Goal: Check status: Check status

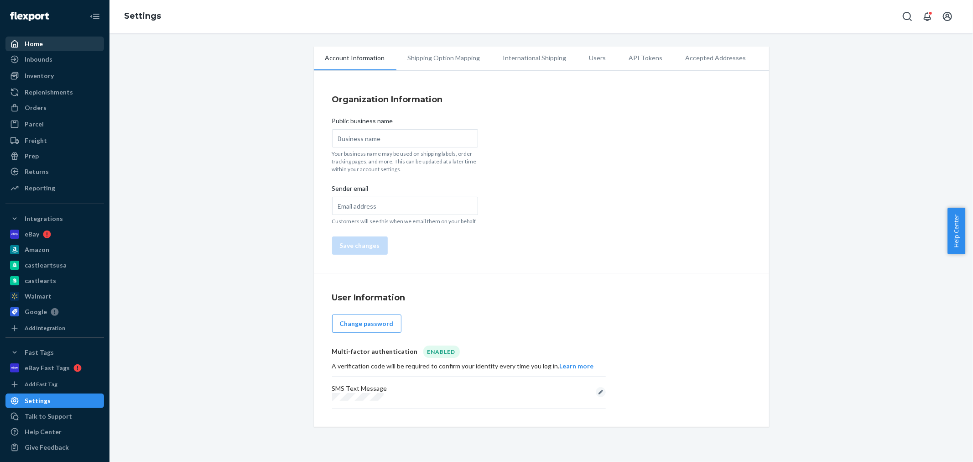
click at [42, 46] on div "Home" at bounding box center [54, 43] width 97 height 13
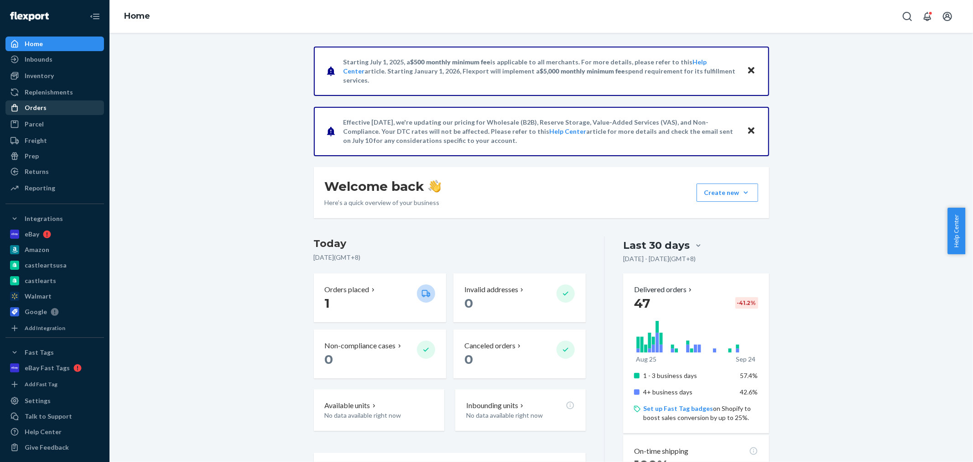
click at [46, 108] on div "Orders" at bounding box center [54, 107] width 97 height 13
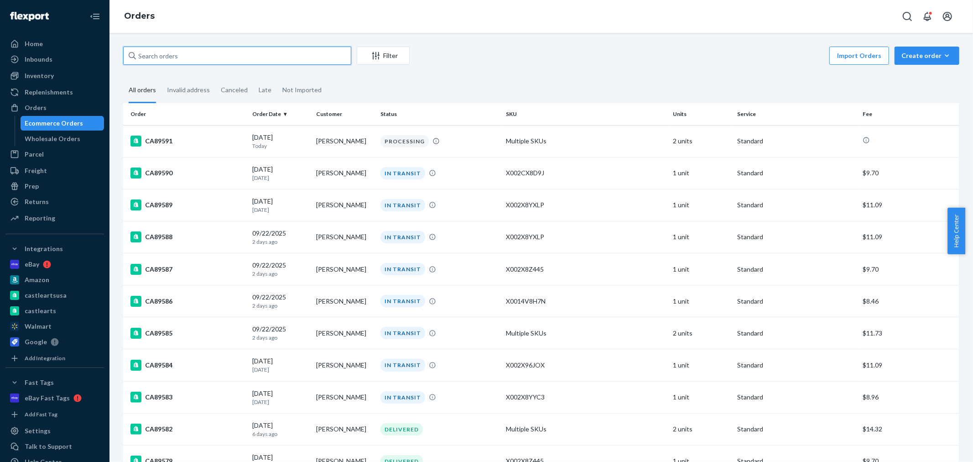
click at [213, 63] on input "text" at bounding box center [237, 56] width 228 height 18
paste input "Tyeler Trinkley"
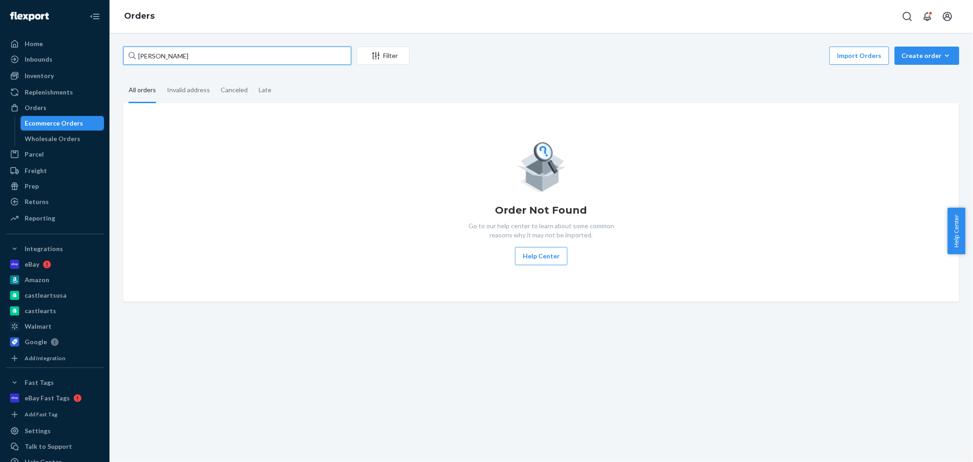
click at [207, 56] on input "Tyeler Trinkley" at bounding box center [237, 56] width 228 height 18
paste input "CA89527"
type input "CA89527"
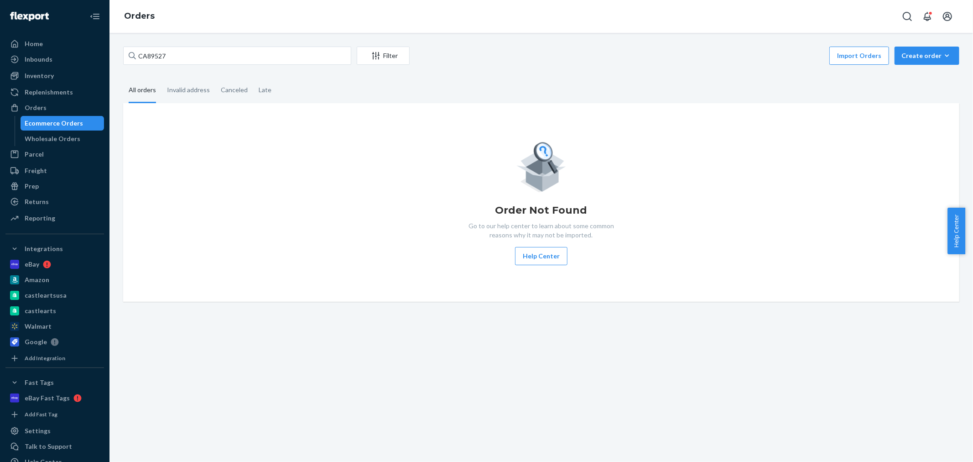
click at [519, 55] on div "Import Orders Create order Ecommerce order Removal order" at bounding box center [687, 57] width 544 height 21
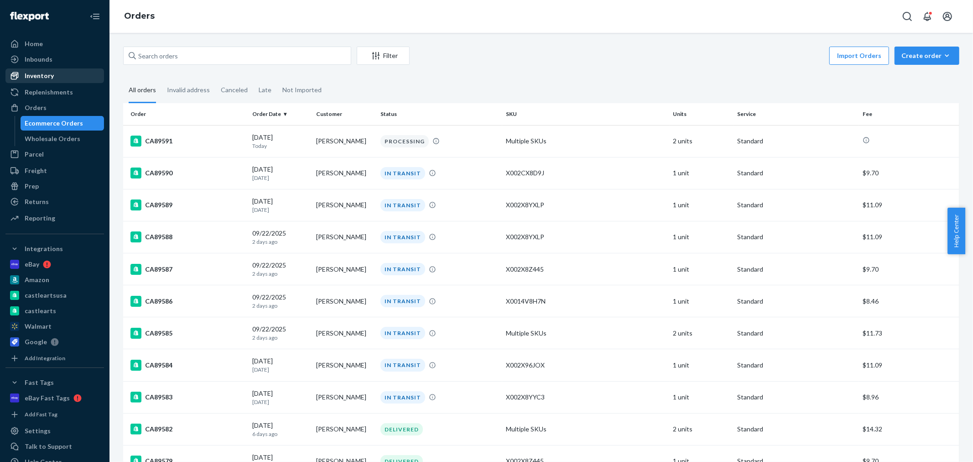
click at [47, 78] on div "Inventory" at bounding box center [39, 75] width 29 height 9
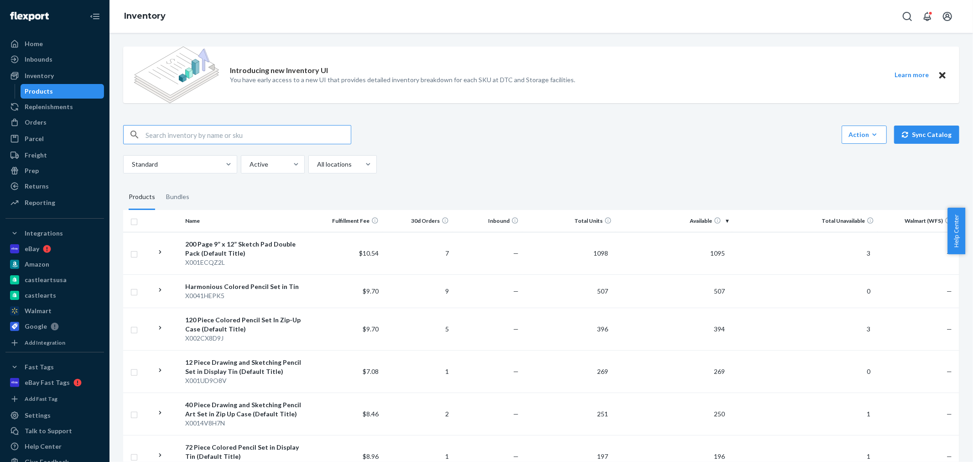
click at [209, 130] on input "text" at bounding box center [248, 134] width 205 height 18
paste input "X001CGU3C7"
type input "X001CGU3C7"
click at [619, 141] on div "X001CGU3C7 Action Create product Create bundle Bulk create products Bulk update…" at bounding box center [541, 134] width 836 height 19
click at [255, 132] on input "X001CGU3C7" at bounding box center [248, 134] width 205 height 18
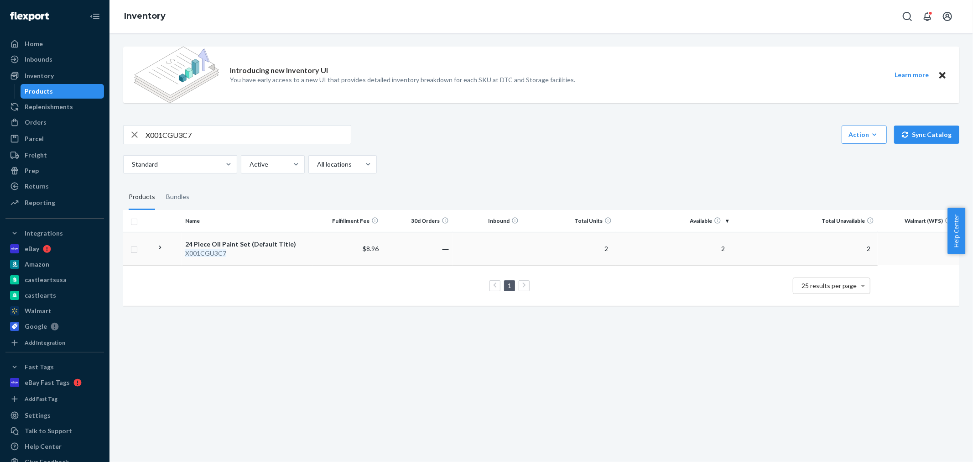
click at [457, 247] on td "—" at bounding box center [488, 248] width 70 height 33
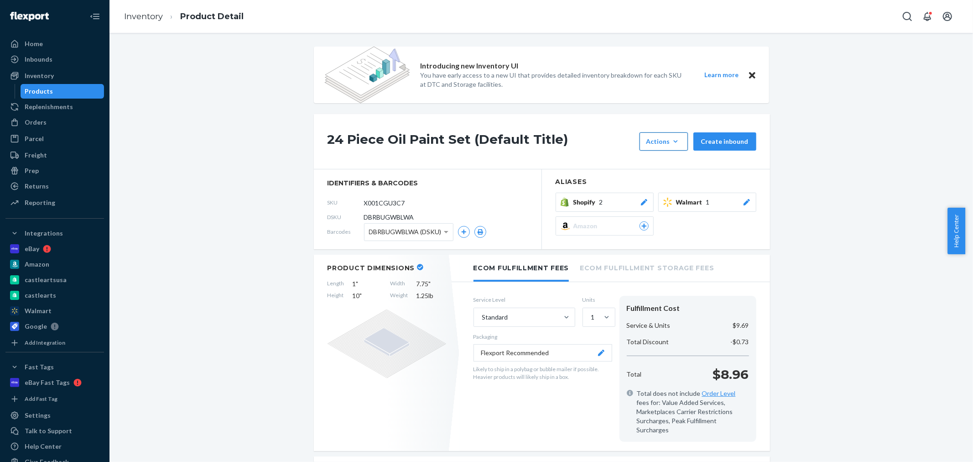
click at [662, 144] on div "Actions" at bounding box center [664, 141] width 35 height 9
click at [577, 122] on div "24 Piece Oil Paint Set (Default Title) Actions Hide Request removal Create inbo…" at bounding box center [542, 141] width 456 height 55
click at [31, 114] on ul "Home Inbounds Shipping Plans Problems Inventory Products Replenishments Orders …" at bounding box center [54, 124] width 99 height 174
click at [27, 118] on div "Orders" at bounding box center [36, 122] width 22 height 9
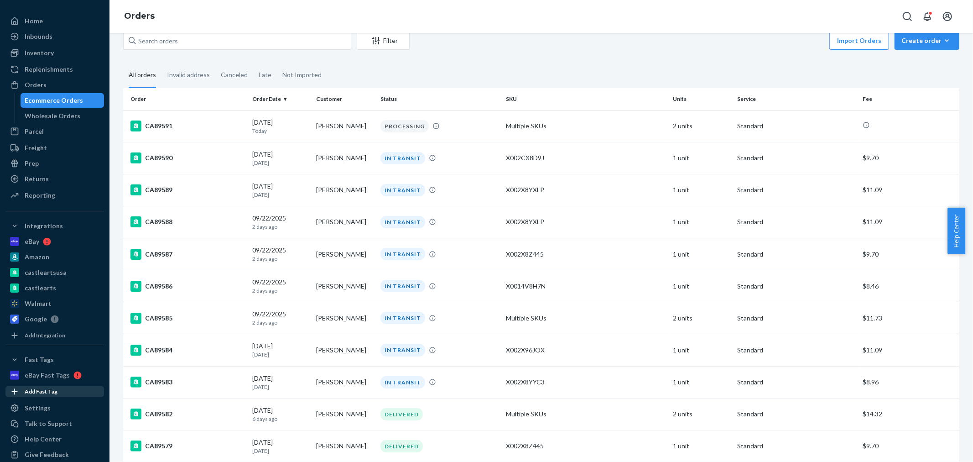
scroll to position [32, 0]
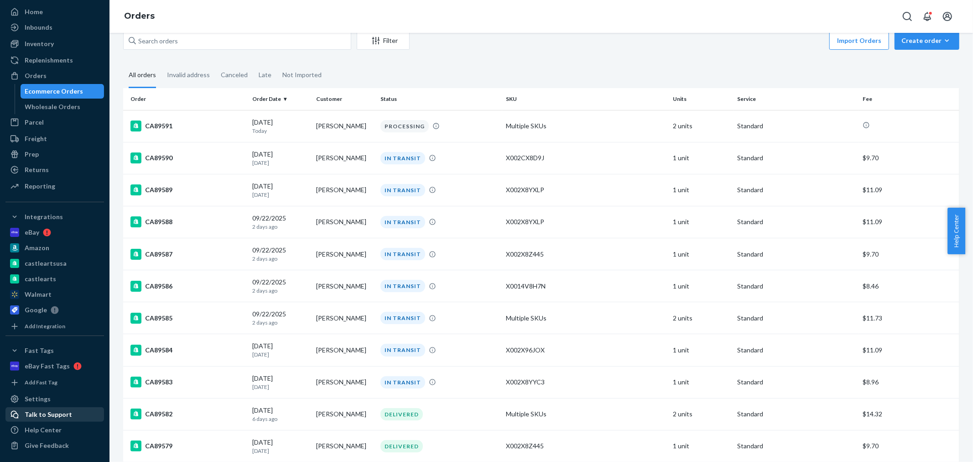
click at [38, 411] on div "Talk to Support" at bounding box center [48, 414] width 47 height 9
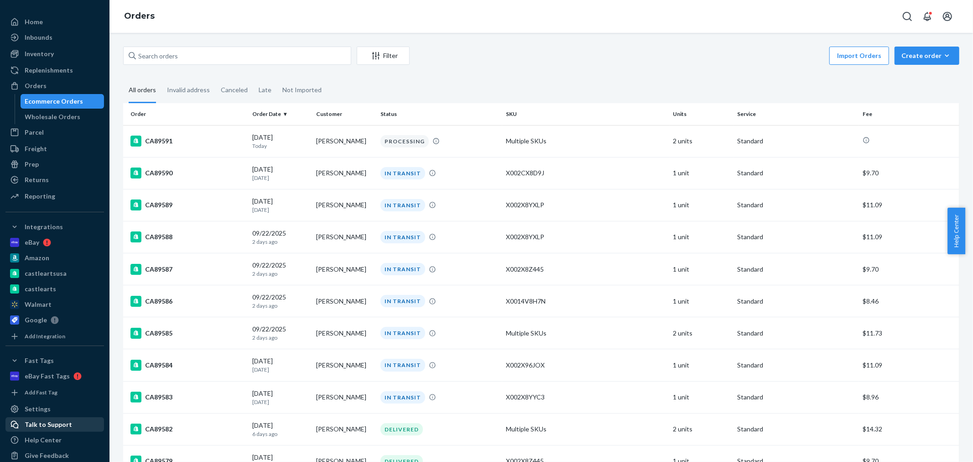
scroll to position [32, 0]
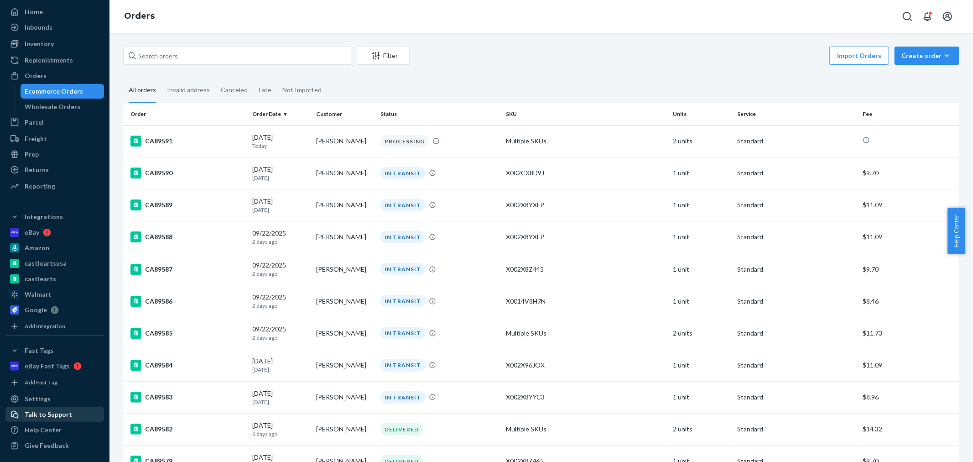
click at [54, 412] on div "Talk to Support" at bounding box center [48, 414] width 47 height 9
click at [955, 240] on span "Help Center" at bounding box center [957, 231] width 18 height 47
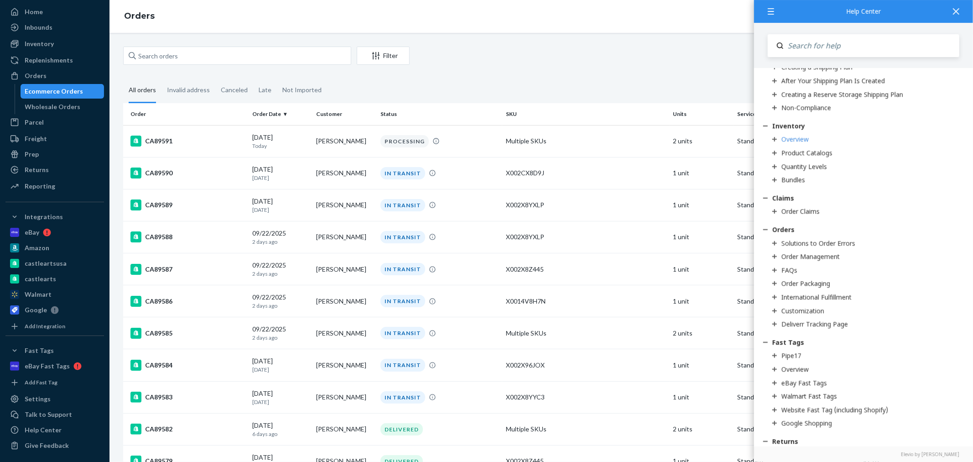
scroll to position [908, 0]
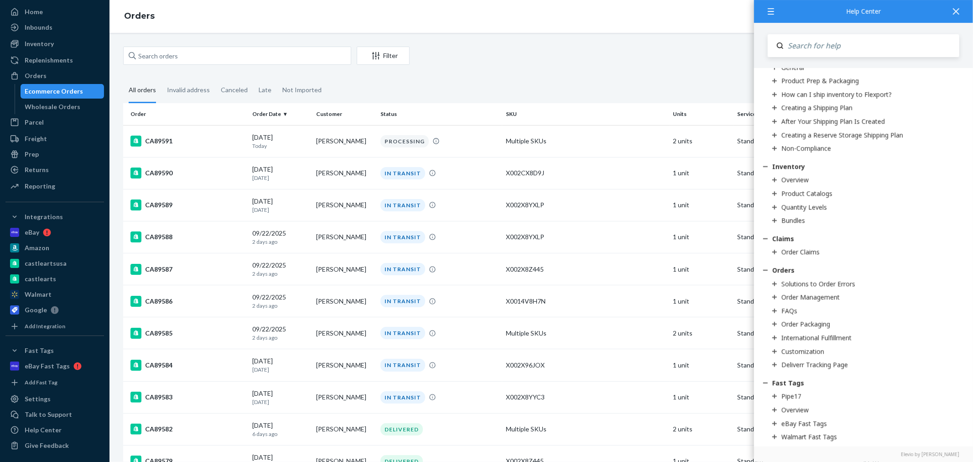
click at [509, 58] on div "Import Orders Create order Ecommerce order Removal order" at bounding box center [687, 57] width 544 height 21
click at [964, 8] on div at bounding box center [956, 11] width 20 height 22
